Goal: Task Accomplishment & Management: Manage account settings

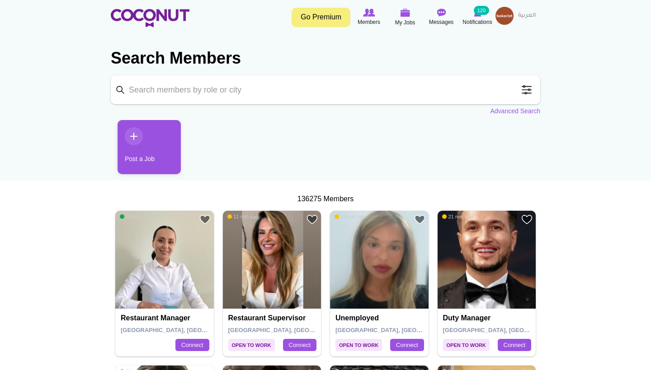
click at [182, 87] on input "Keyword" at bounding box center [325, 89] width 429 height 29
type input "waiter"
click button "Search" at bounding box center [0, 0] width 0 height 0
click at [506, 108] on link "Advanced Search" at bounding box center [515, 111] width 50 height 9
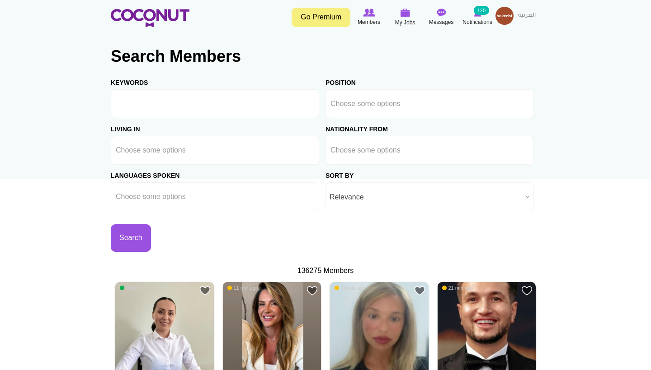
scroll to position [4, 0]
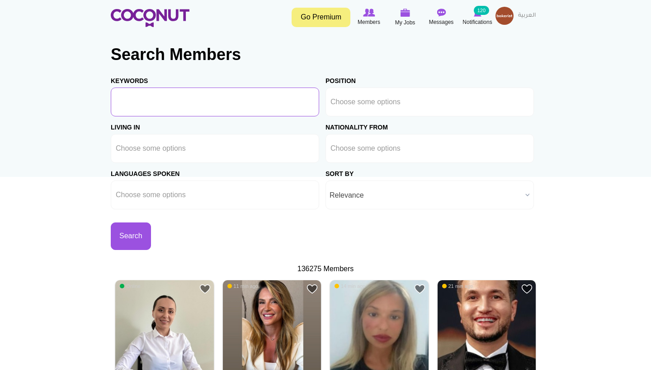
click at [201, 101] on input "Keywords" at bounding box center [215, 102] width 208 height 29
click at [400, 109] on li at bounding box center [371, 102] width 82 height 19
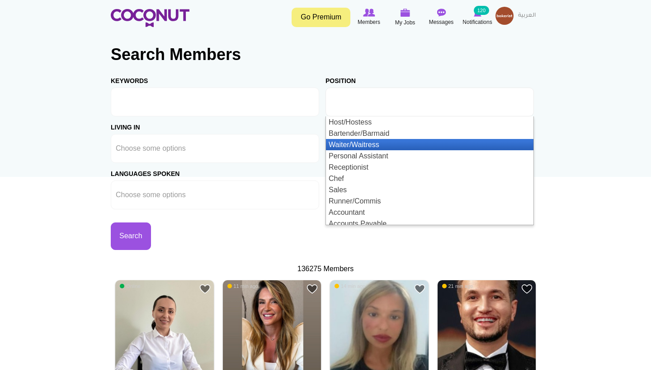
click at [390, 141] on li "Waiter/Waitress" at bounding box center [429, 144] width 207 height 11
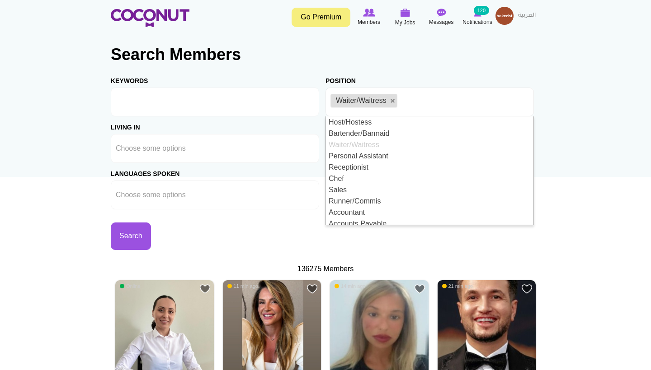
click at [299, 230] on div "Search" at bounding box center [218, 230] width 215 height 41
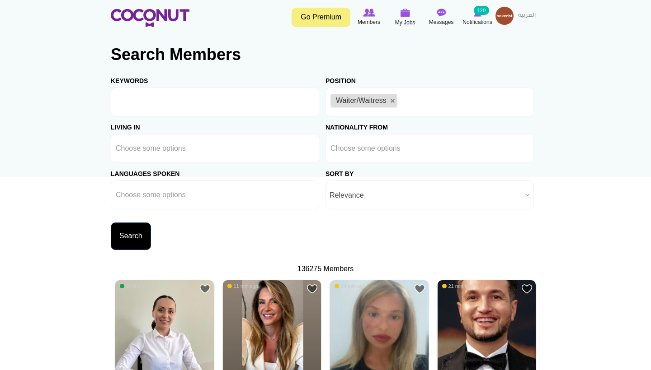
click at [127, 245] on button "Search" at bounding box center [131, 237] width 40 height 28
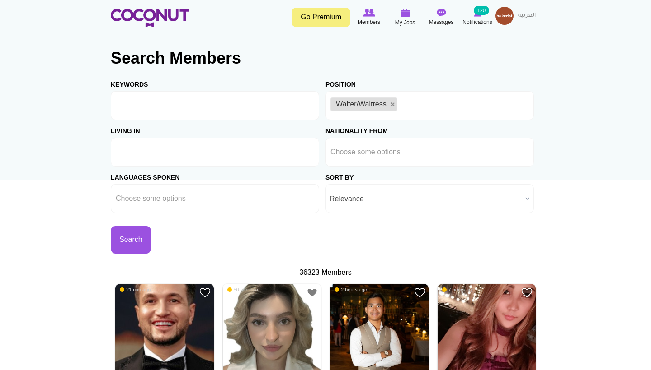
click at [216, 155] on ul at bounding box center [215, 152] width 208 height 29
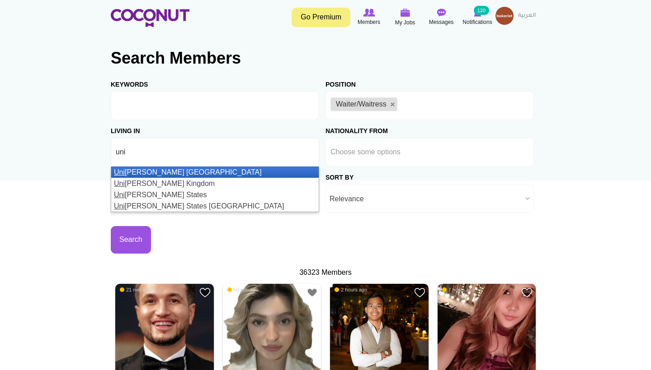
type input "uni"
click at [204, 174] on li "Uni ted Arab Emirates" at bounding box center [214, 172] width 207 height 11
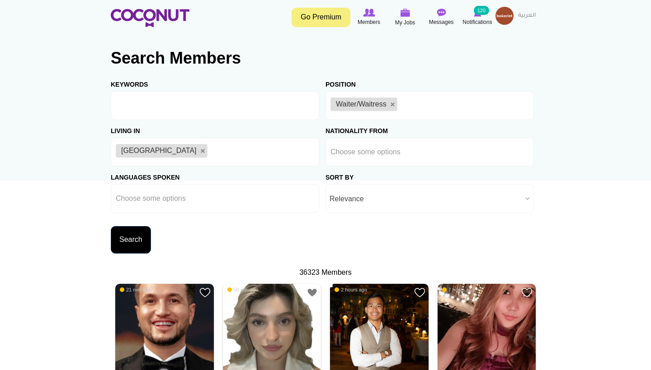
click at [137, 241] on button "Search" at bounding box center [131, 240] width 40 height 28
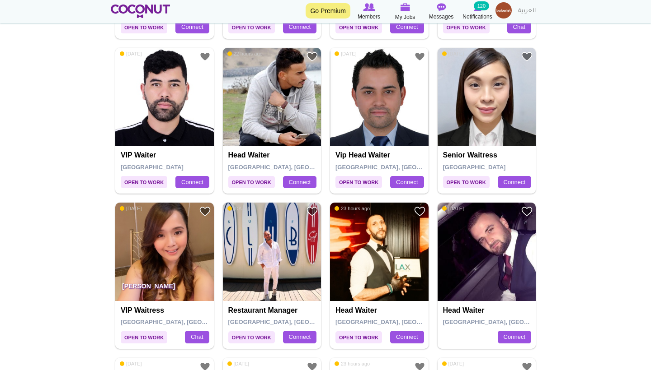
scroll to position [1200, 0]
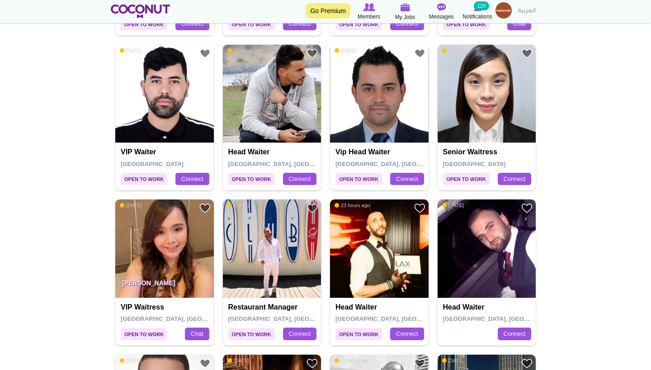
click at [514, 117] on img at bounding box center [486, 94] width 98 height 98
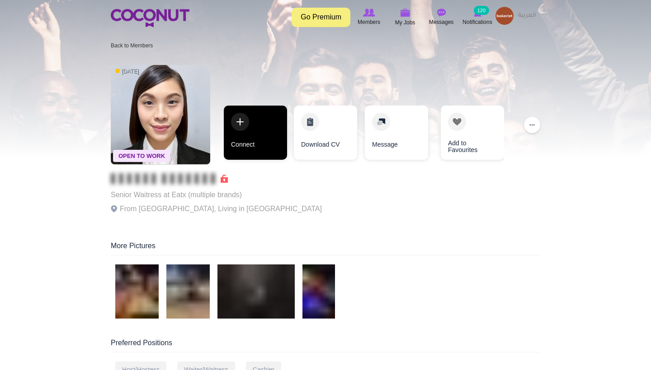
click at [267, 139] on link "Connect" at bounding box center [255, 133] width 63 height 54
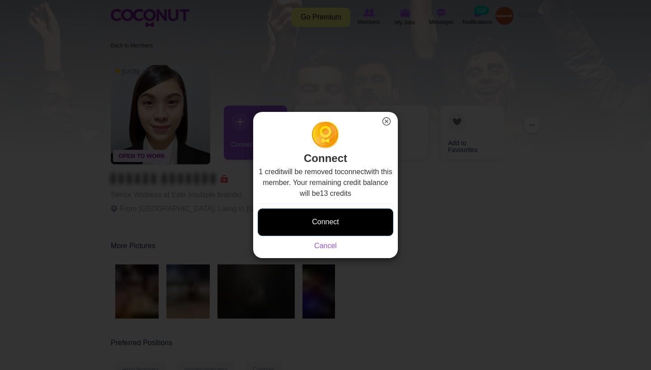
click at [305, 218] on button "Connect" at bounding box center [326, 223] width 136 height 28
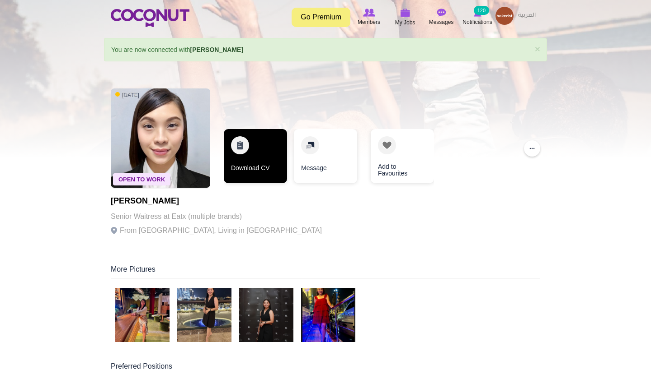
click at [269, 163] on link "Download CV" at bounding box center [255, 156] width 63 height 54
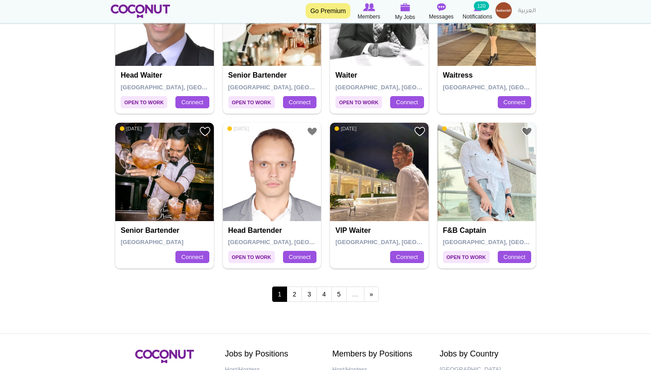
scroll to position [1588, 0]
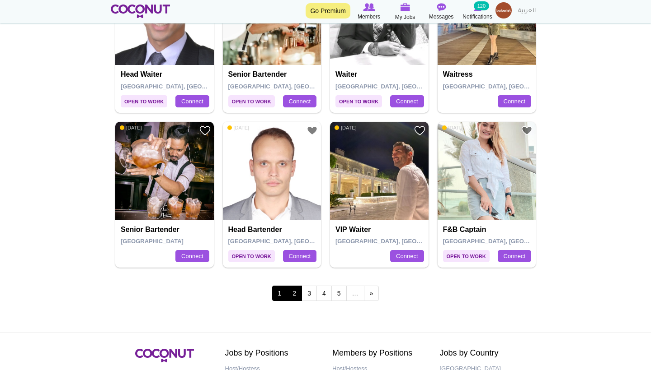
click at [295, 286] on link "2" at bounding box center [293, 293] width 15 height 15
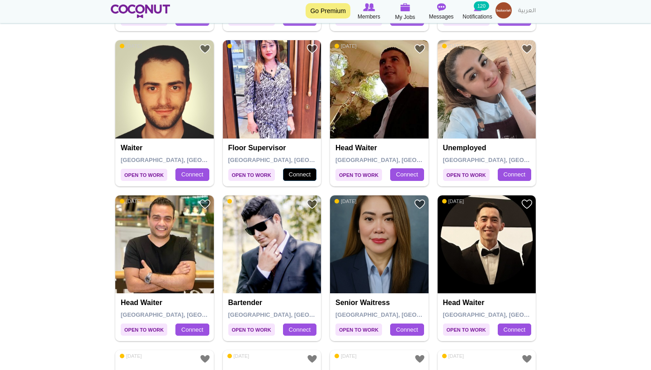
scroll to position [1056, 0]
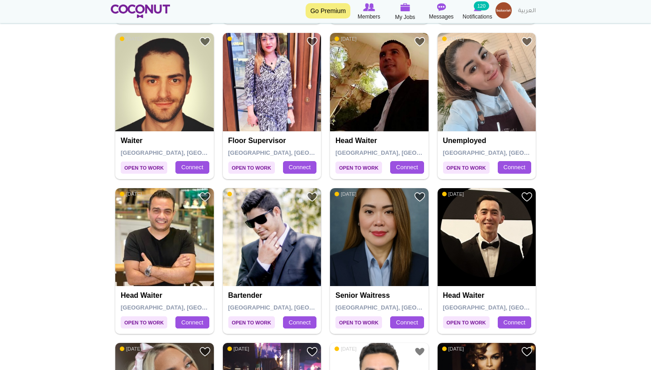
click at [499, 87] on img at bounding box center [486, 82] width 98 height 98
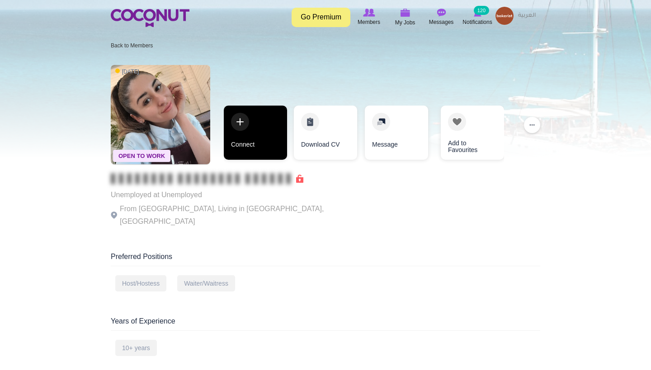
click at [247, 156] on link "Connect" at bounding box center [255, 133] width 63 height 54
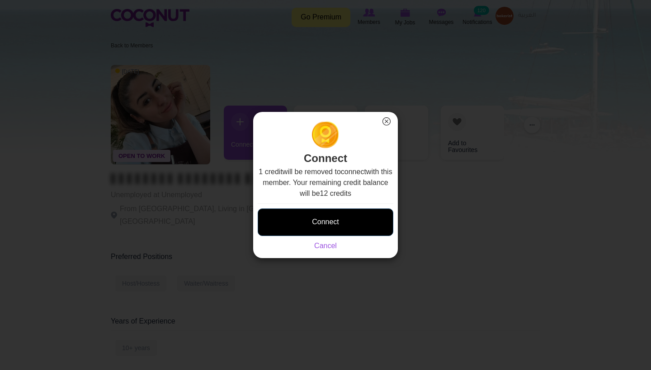
click at [323, 224] on button "Connect" at bounding box center [326, 223] width 136 height 28
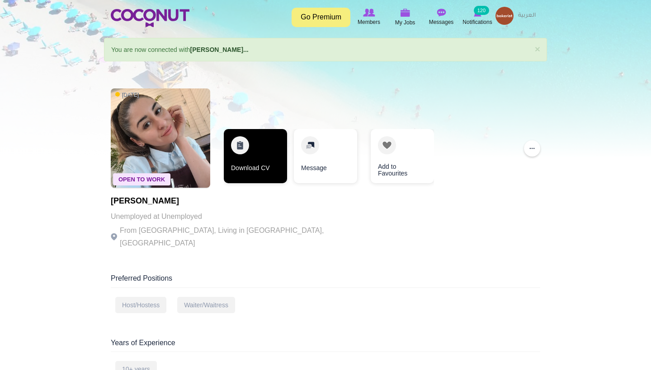
click at [272, 159] on link "Download CV" at bounding box center [255, 156] width 63 height 54
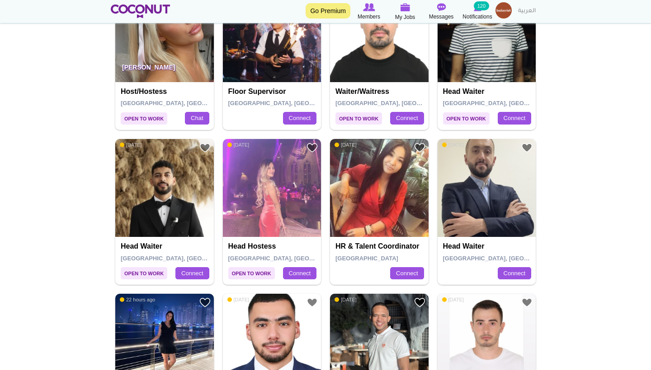
scroll to position [1315, 0]
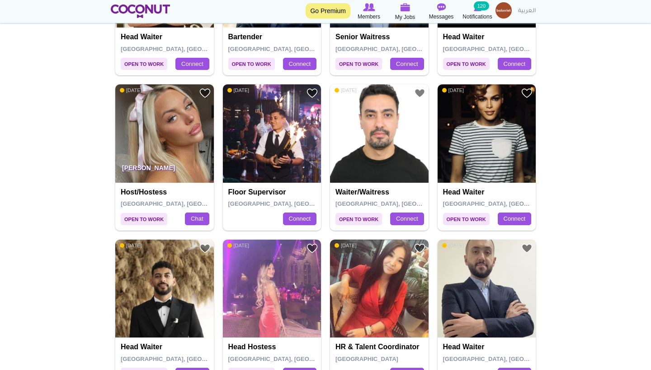
click at [496, 151] on img at bounding box center [486, 133] width 98 height 98
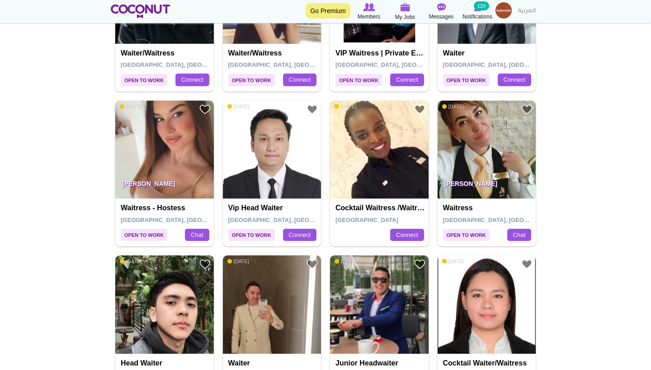
scroll to position [664, 0]
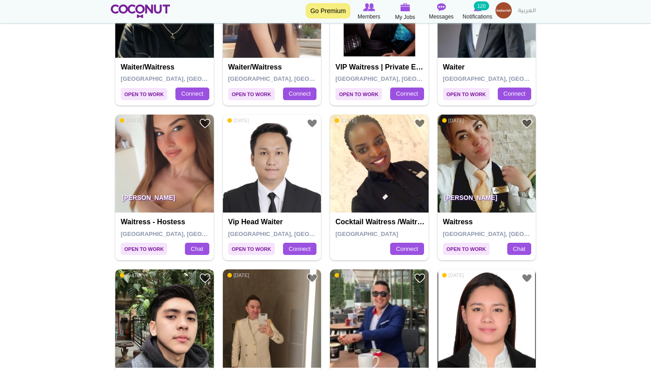
click at [178, 198] on p "[PERSON_NAME]" at bounding box center [164, 199] width 98 height 25
click at [191, 209] on p "Zeljka Jovanovic" at bounding box center [164, 199] width 98 height 25
click at [151, 139] on img at bounding box center [164, 164] width 98 height 98
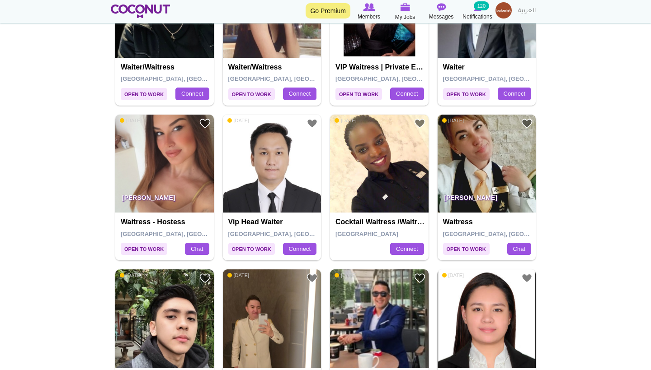
click at [151, 139] on img at bounding box center [164, 164] width 98 height 98
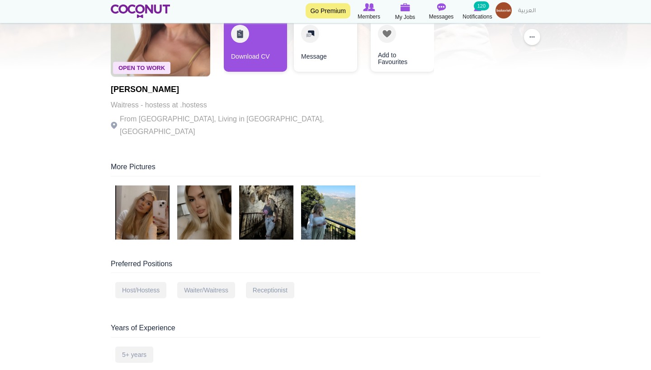
scroll to position [92, 0]
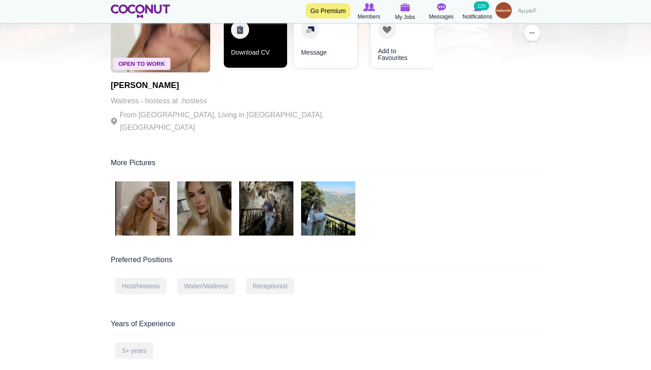
click at [261, 33] on link "Download CV" at bounding box center [255, 41] width 63 height 54
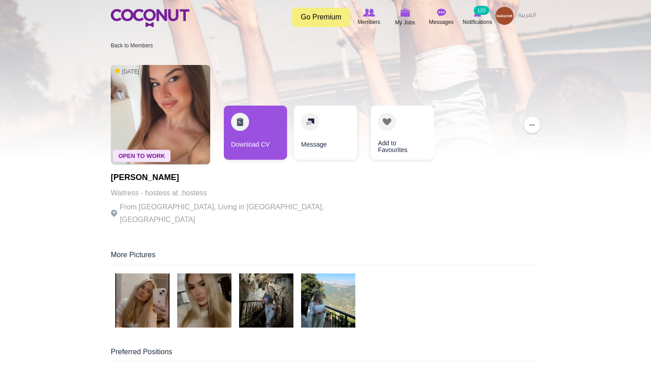
scroll to position [0, 0]
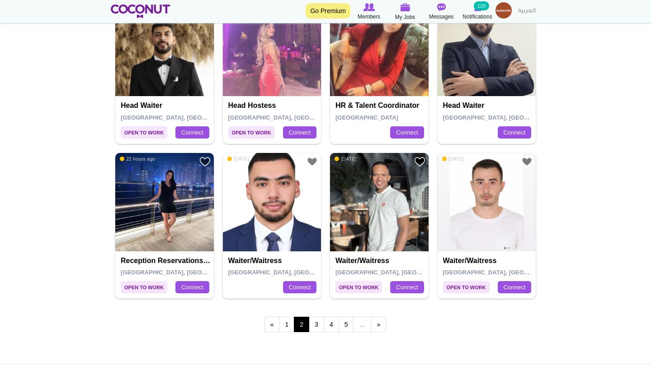
scroll to position [1571, 0]
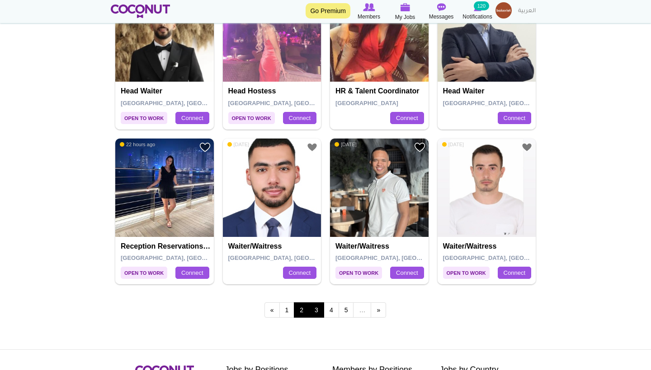
click at [318, 303] on link "3" at bounding box center [316, 310] width 15 height 15
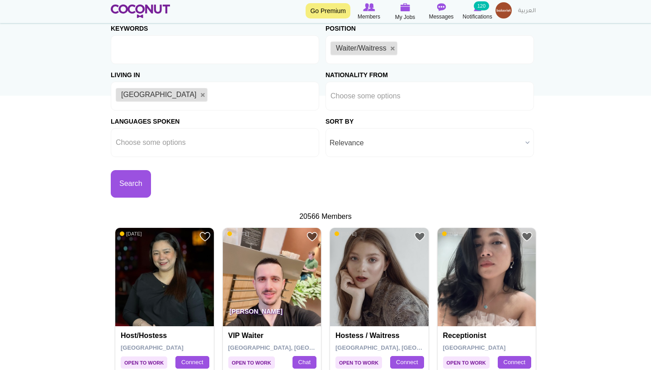
scroll to position [38, 0]
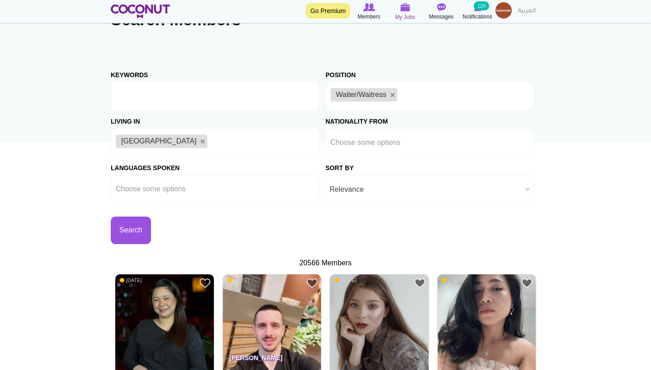
click at [403, 7] on img at bounding box center [405, 7] width 10 height 8
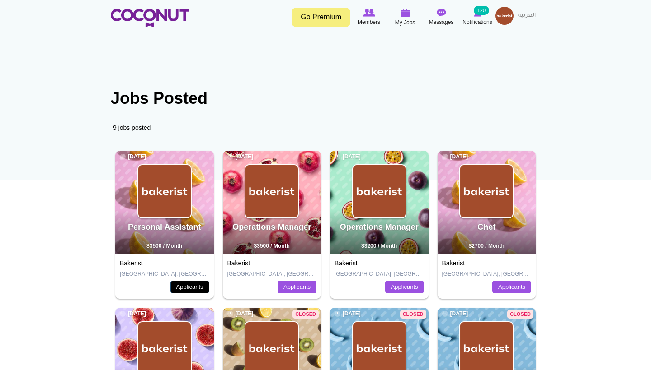
click at [185, 284] on link "Applicants" at bounding box center [189, 287] width 39 height 13
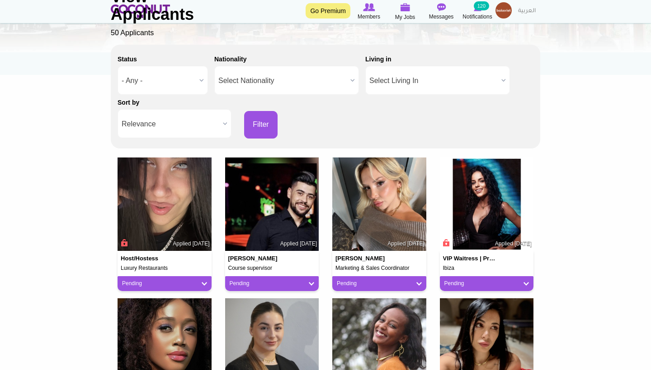
scroll to position [108, 0]
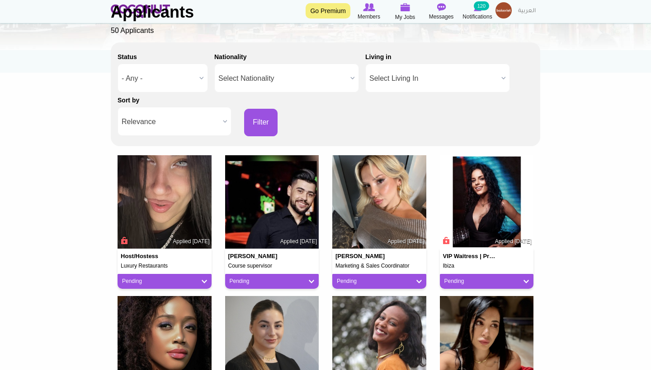
click at [361, 233] on img at bounding box center [379, 202] width 94 height 94
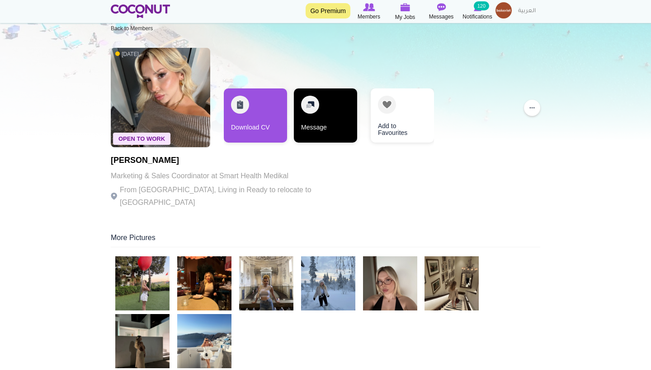
scroll to position [17, 0]
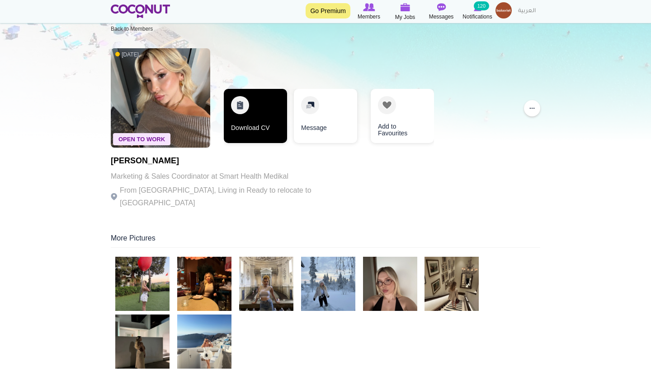
click at [262, 111] on link "Download CV" at bounding box center [255, 116] width 63 height 54
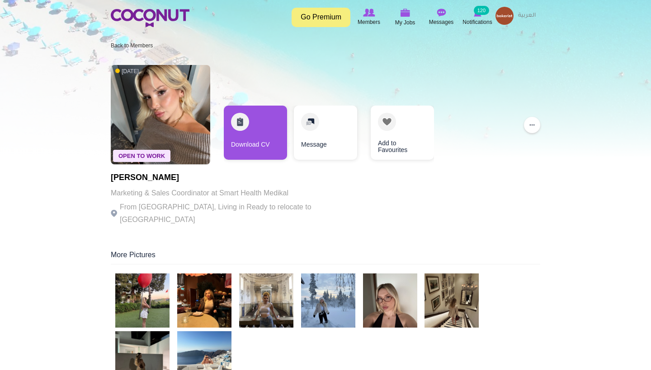
scroll to position [0, 0]
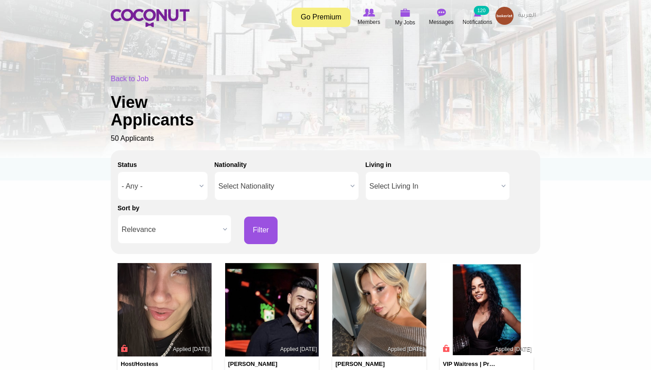
click at [285, 183] on span "Select Nationality" at bounding box center [282, 186] width 128 height 29
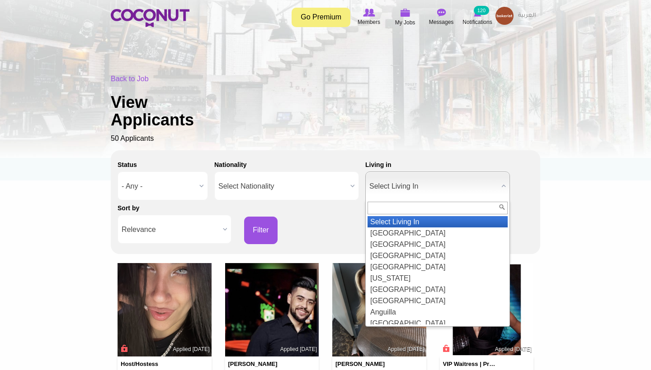
click at [410, 184] on span "Select Living In" at bounding box center [433, 186] width 128 height 29
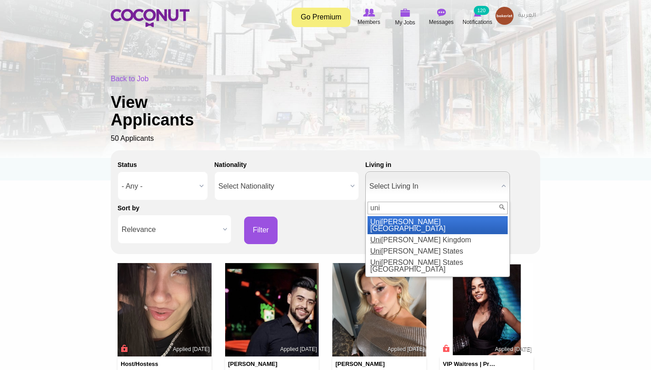
type input "uni"
click at [431, 219] on li "Uni ted Arab Emirates" at bounding box center [437, 225] width 140 height 18
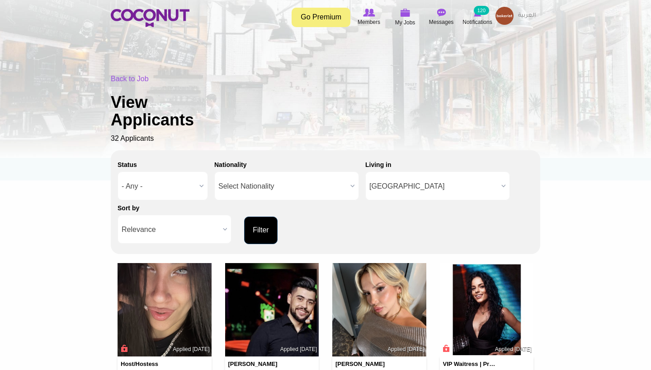
click at [262, 226] on button "Filter" at bounding box center [260, 231] width 33 height 28
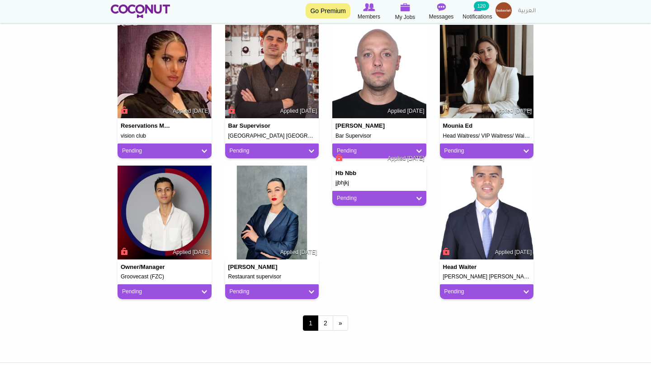
scroll to position [664, 0]
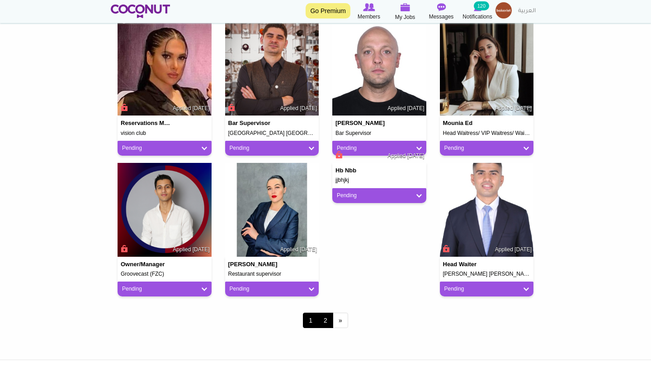
click at [326, 318] on link "2" at bounding box center [325, 320] width 15 height 15
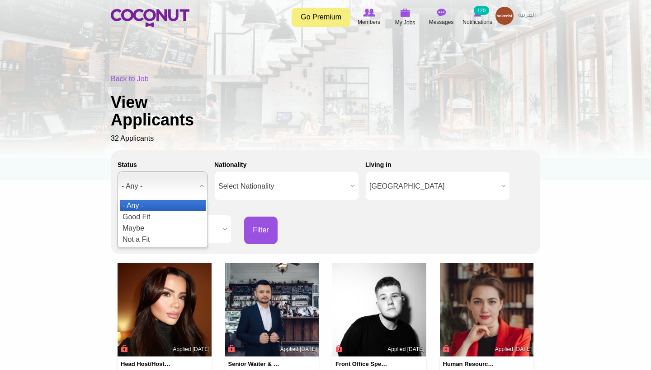
click at [191, 192] on span "- Any -" at bounding box center [159, 186] width 74 height 29
click at [304, 142] on div "Back to Job View Applicants 32 Applicants" at bounding box center [325, 109] width 429 height 70
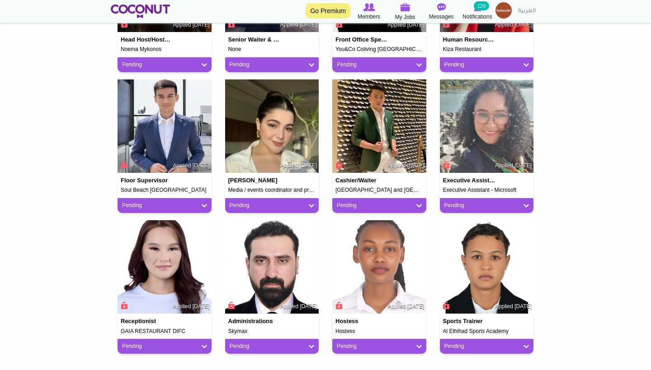
scroll to position [329, 0]
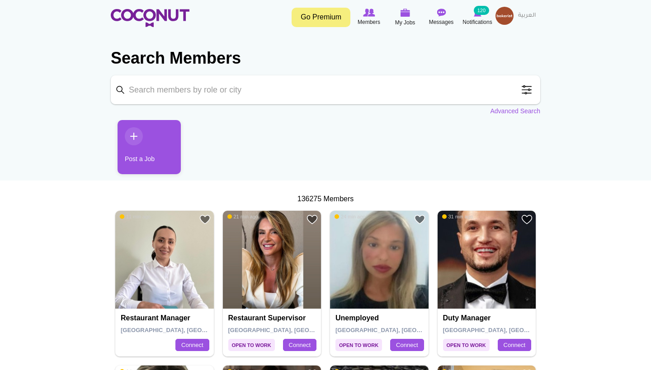
click at [308, 87] on input "Keyword" at bounding box center [325, 89] width 429 height 29
click at [531, 98] on input "Keyword" at bounding box center [325, 89] width 429 height 29
click at [530, 93] on span at bounding box center [526, 90] width 18 height 18
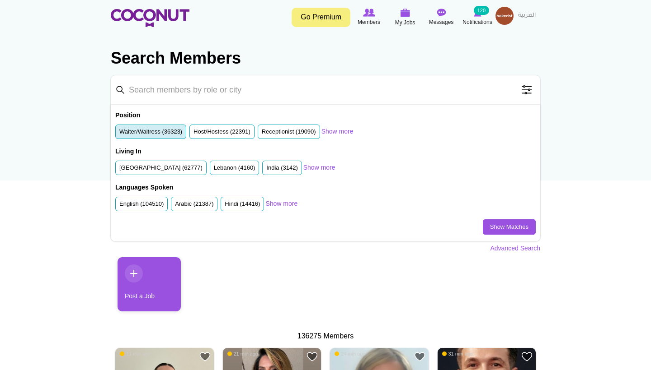
click at [181, 130] on label "Waiter/Waitress (36323)" at bounding box center [150, 132] width 63 height 9
click at [119, 134] on input "Waiter/Waitress (36323)" at bounding box center [119, 134] width 0 height 0
click at [503, 225] on link "Show Matches" at bounding box center [509, 227] width 53 height 15
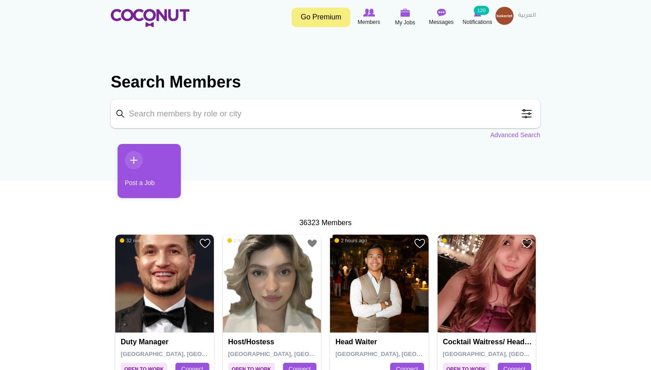
click at [525, 114] on span at bounding box center [526, 114] width 18 height 18
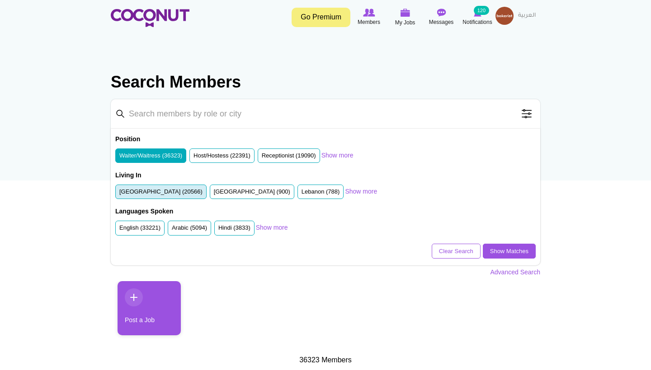
click at [179, 192] on label "United Arab Emirates (20566)" at bounding box center [160, 192] width 83 height 9
click at [119, 194] on input "United Arab Emirates (20566)" at bounding box center [119, 194] width 0 height 0
click at [510, 248] on link "Show Matches" at bounding box center [509, 251] width 53 height 15
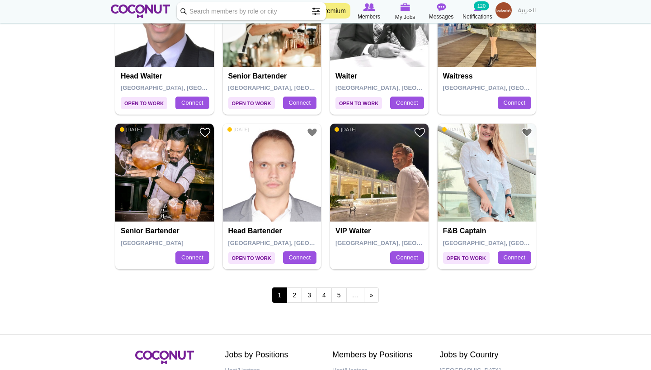
scroll to position [1507, 0]
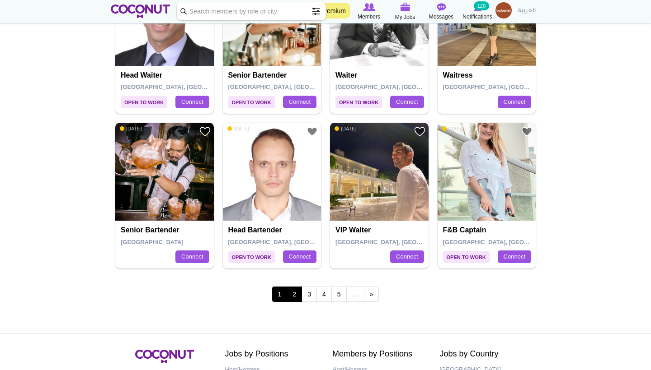
click at [295, 288] on link "2" at bounding box center [293, 294] width 15 height 15
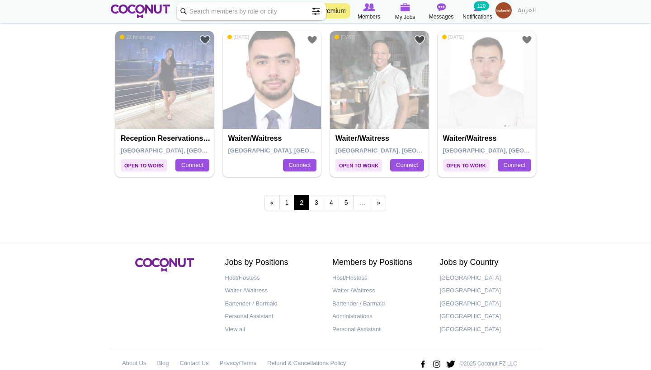
scroll to position [1595, 0]
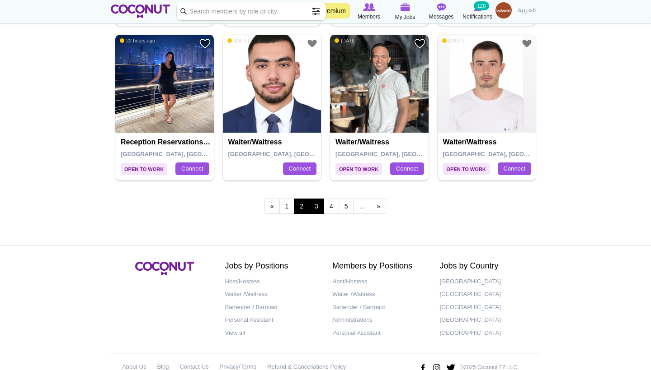
click at [314, 199] on link "3" at bounding box center [316, 206] width 15 height 15
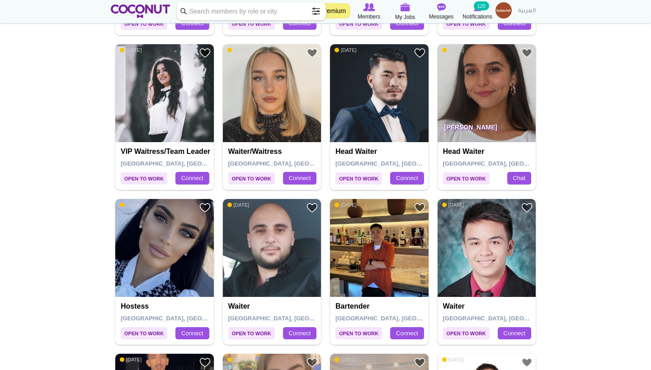
scroll to position [816, 0]
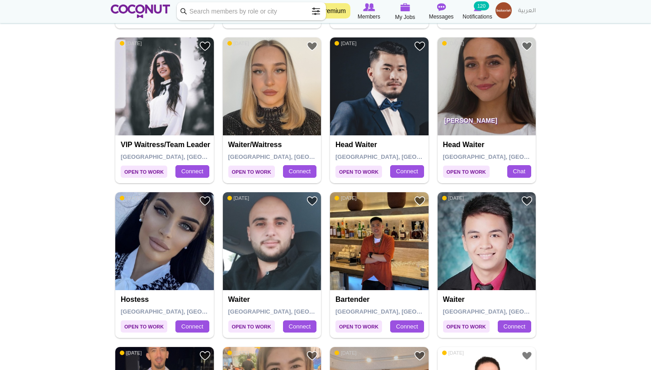
click at [298, 136] on div "Waiter/Waitress Dubai, United Arab Emirates Connect" at bounding box center [272, 160] width 98 height 48
click at [280, 116] on img at bounding box center [272, 86] width 98 height 98
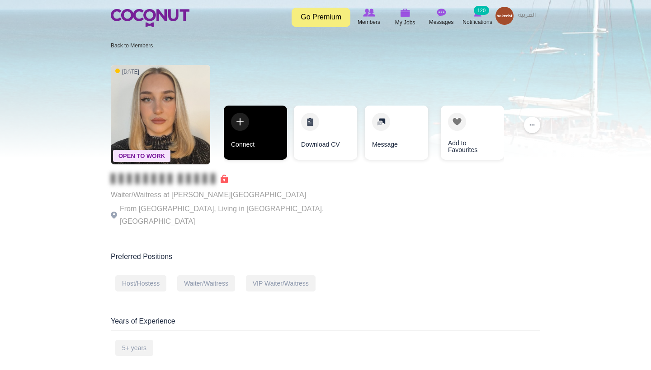
click at [262, 137] on link "Connect" at bounding box center [255, 133] width 63 height 54
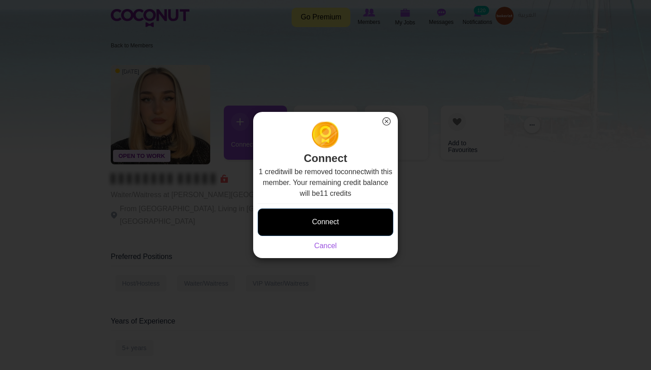
click at [319, 216] on button "Connect" at bounding box center [326, 223] width 136 height 28
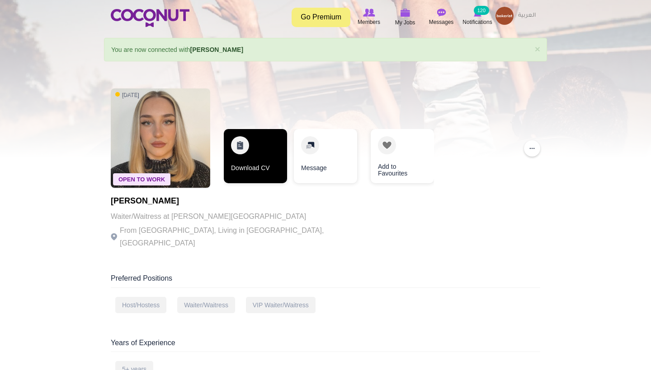
click at [260, 176] on link "Download CV" at bounding box center [255, 156] width 63 height 54
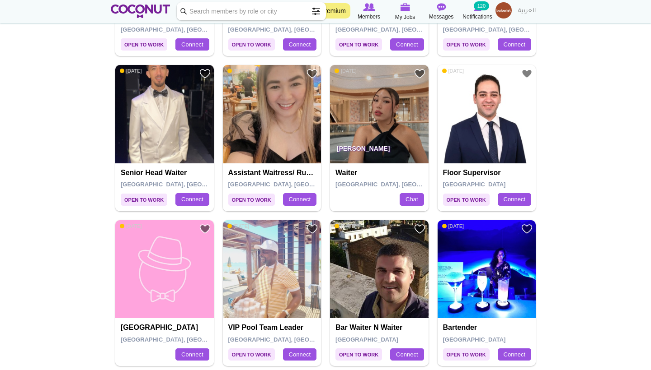
scroll to position [1093, 0]
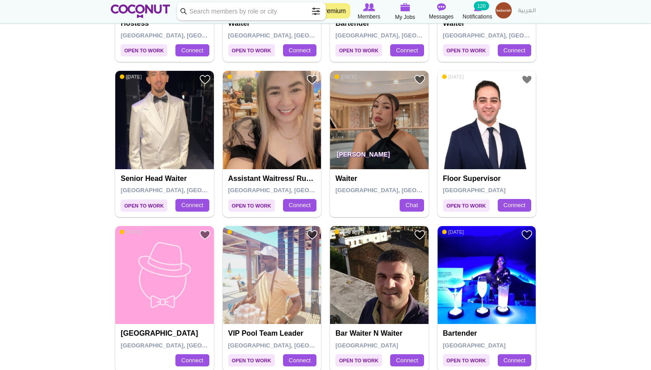
click at [289, 163] on img at bounding box center [272, 120] width 98 height 98
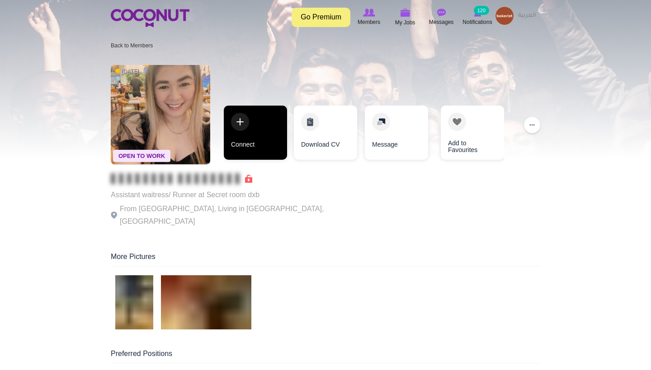
click at [270, 148] on link "Connect" at bounding box center [255, 133] width 63 height 54
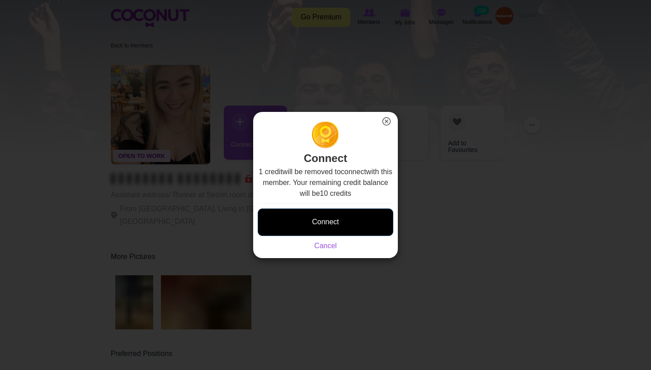
click at [310, 213] on button "Connect" at bounding box center [326, 223] width 136 height 28
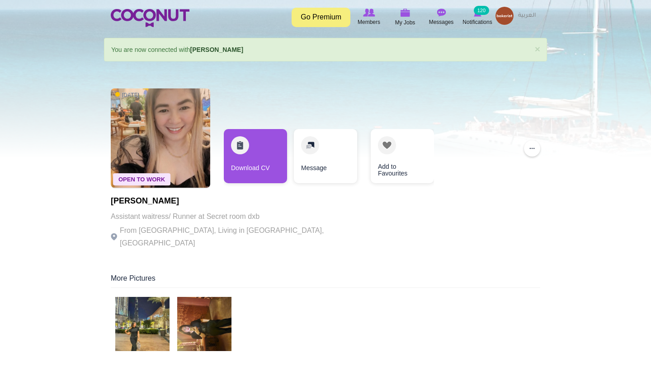
click at [129, 326] on img at bounding box center [142, 324] width 54 height 54
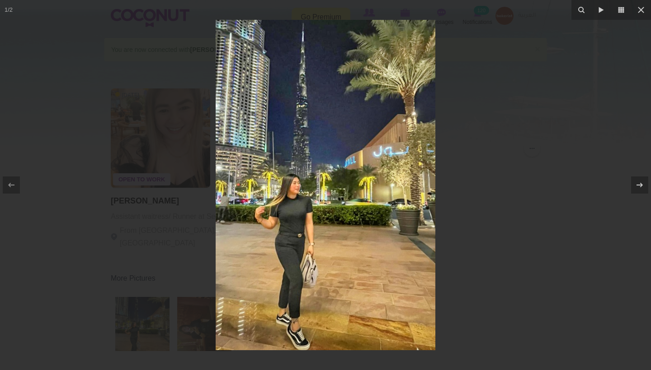
click at [548, 151] on div at bounding box center [325, 185] width 651 height 370
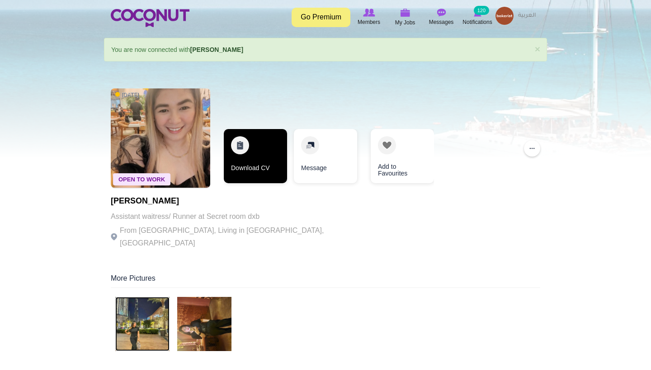
click at [237, 149] on link "Download CV" at bounding box center [255, 156] width 63 height 54
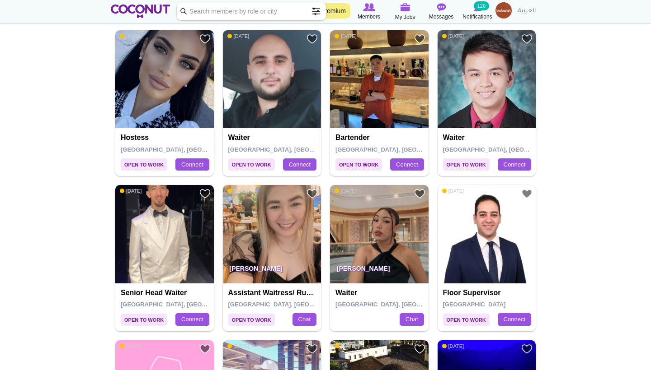
scroll to position [979, 0]
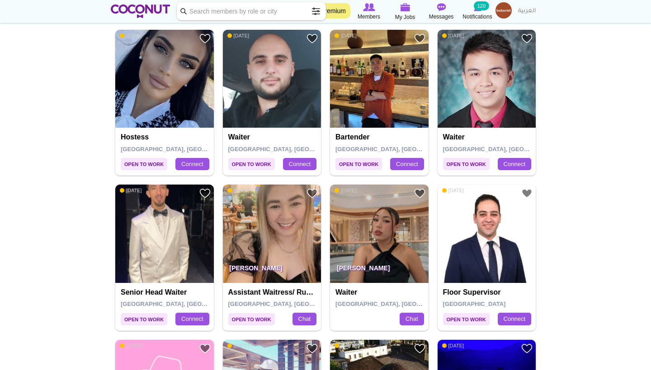
click at [390, 229] on img at bounding box center [379, 234] width 98 height 98
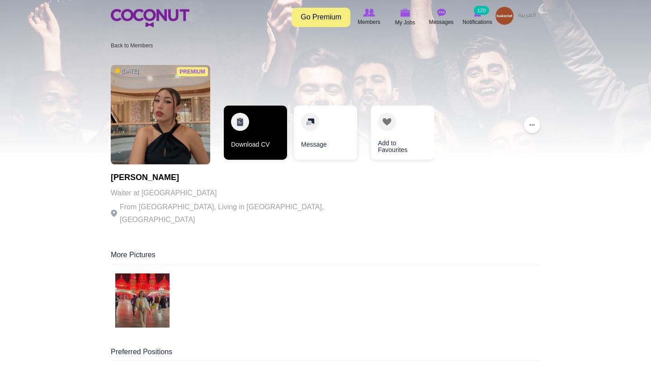
click at [257, 148] on link "Download CV" at bounding box center [255, 133] width 63 height 54
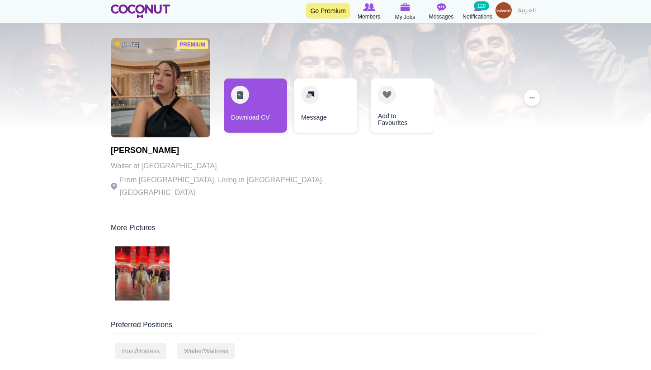
scroll to position [30, 0]
